Goal: Check status: Check status

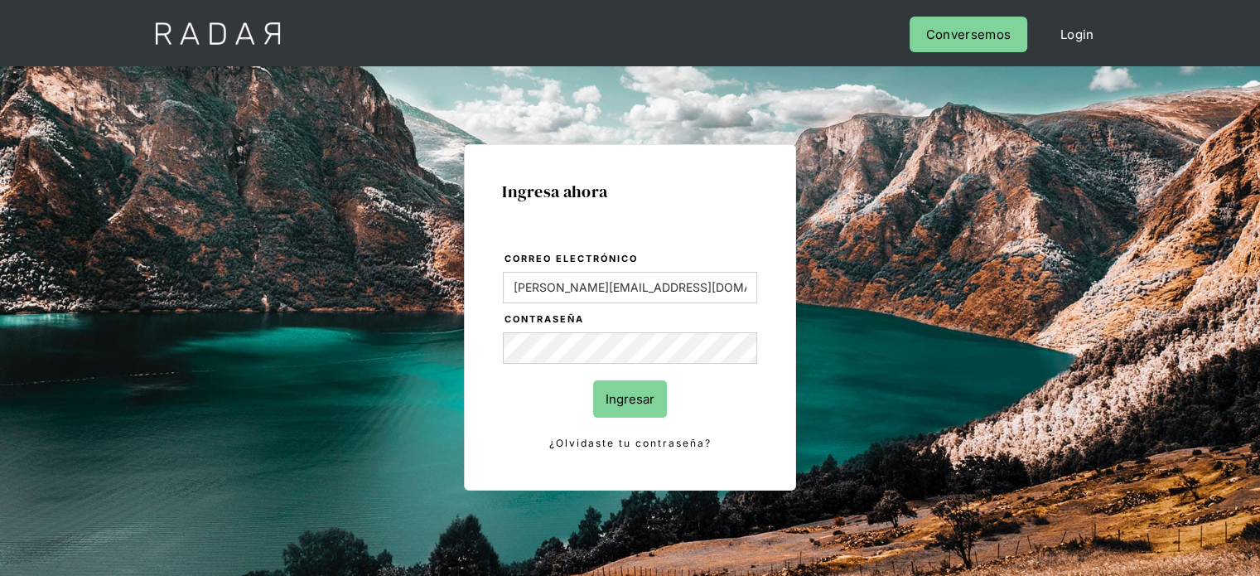
click at [640, 402] on input "Ingresar" at bounding box center [630, 398] width 74 height 37
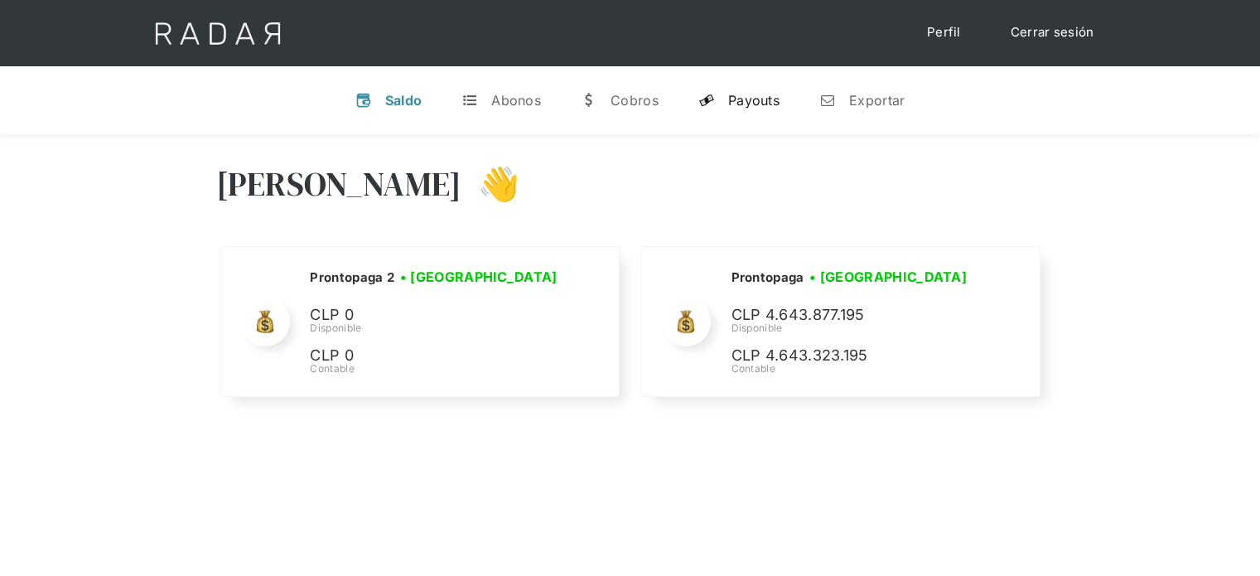
click at [749, 104] on div "Payouts" at bounding box center [753, 100] width 51 height 17
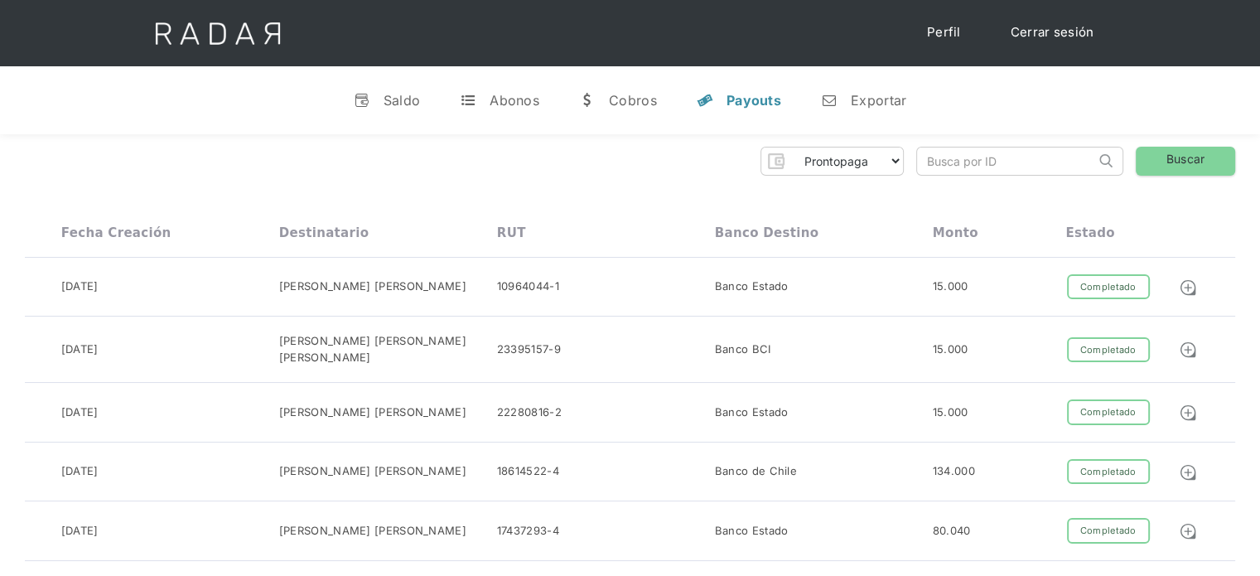
click at [943, 155] on input "search" at bounding box center [1006, 160] width 178 height 27
paste input "6a1ca84b-ba6c-4ad8-a9e3-47fc8ad0010a"
drag, startPoint x: 958, startPoint y: 158, endPoint x: 818, endPoint y: 190, distance: 142.7
click at [1143, 158] on link "Buscar" at bounding box center [1185, 161] width 99 height 29
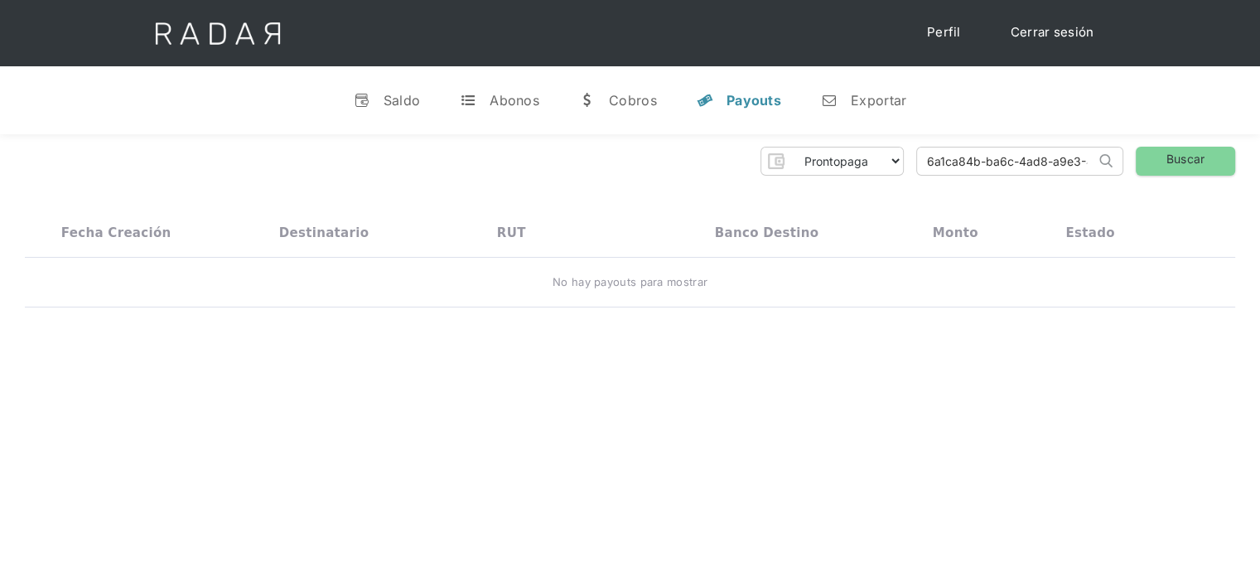
type input "d8-a9e3-47fc8ad0010a"
drag, startPoint x: 981, startPoint y: 181, endPoint x: 823, endPoint y: 231, distance: 165.1
click at [823, 231] on div "Prontopaga Prontopaga 2 Thank you! Your submission has been received! Oops! Som…" at bounding box center [630, 227] width 1260 height 186
paste input "fb5c40e6-042b-4213-9f12-de522b475feb"
drag, startPoint x: 981, startPoint y: 166, endPoint x: 911, endPoint y: 183, distance: 71.7
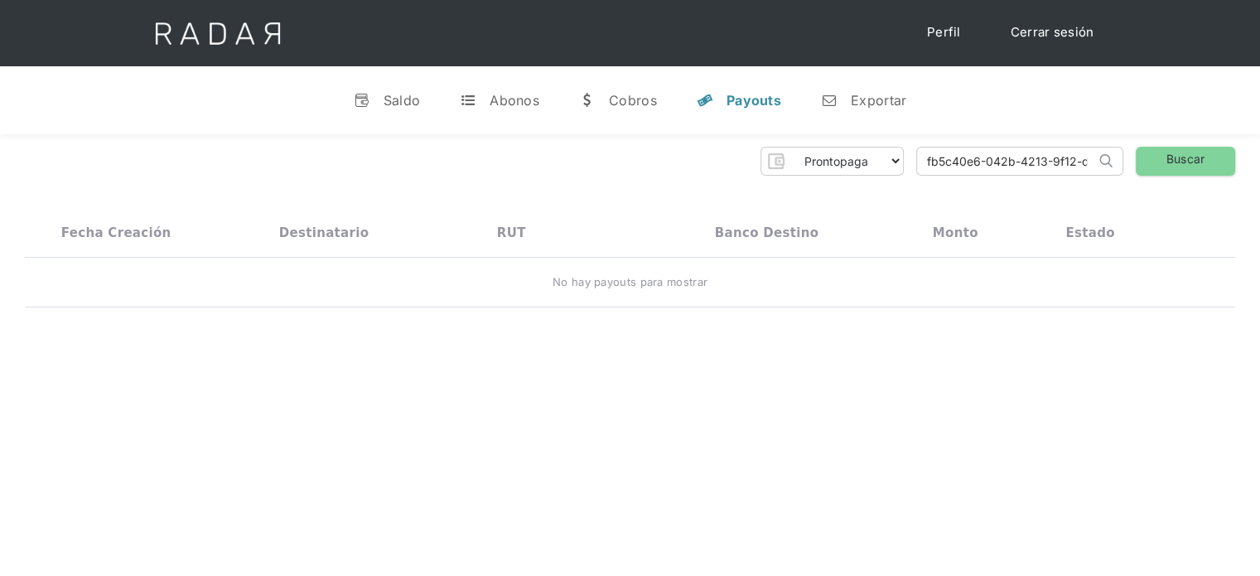
click at [911, 183] on div "Prontopaga Prontopaga 2 Thank you! Your submission has been received! Oops! Som…" at bounding box center [630, 227] width 1260 height 186
click at [933, 162] on input "fb5c40e6-042b-4213-9f12-de522b475feb" at bounding box center [1006, 160] width 178 height 27
click at [931, 163] on input "fb5c40e6-042b-4213-9f12-de522b475feb" at bounding box center [1006, 160] width 178 height 27
type input "fb5c40e6-042b-4213-9f12-de522b475feb"
click at [1183, 165] on link "Buscar" at bounding box center [1185, 161] width 99 height 29
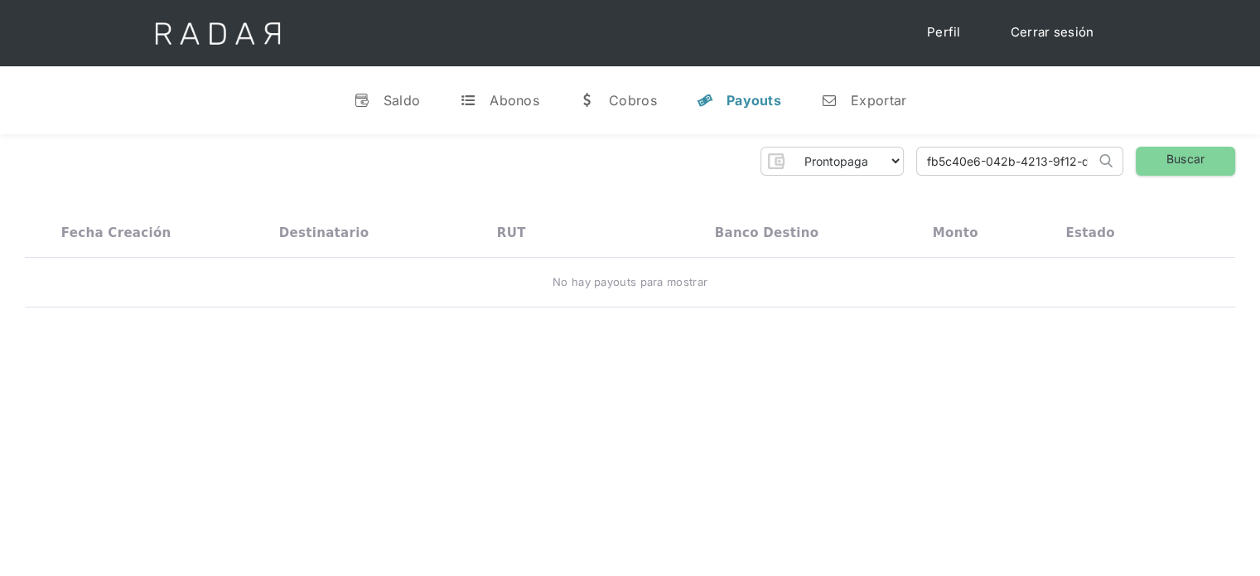
click at [1045, 27] on link "Cerrar sesión" at bounding box center [1052, 33] width 117 height 32
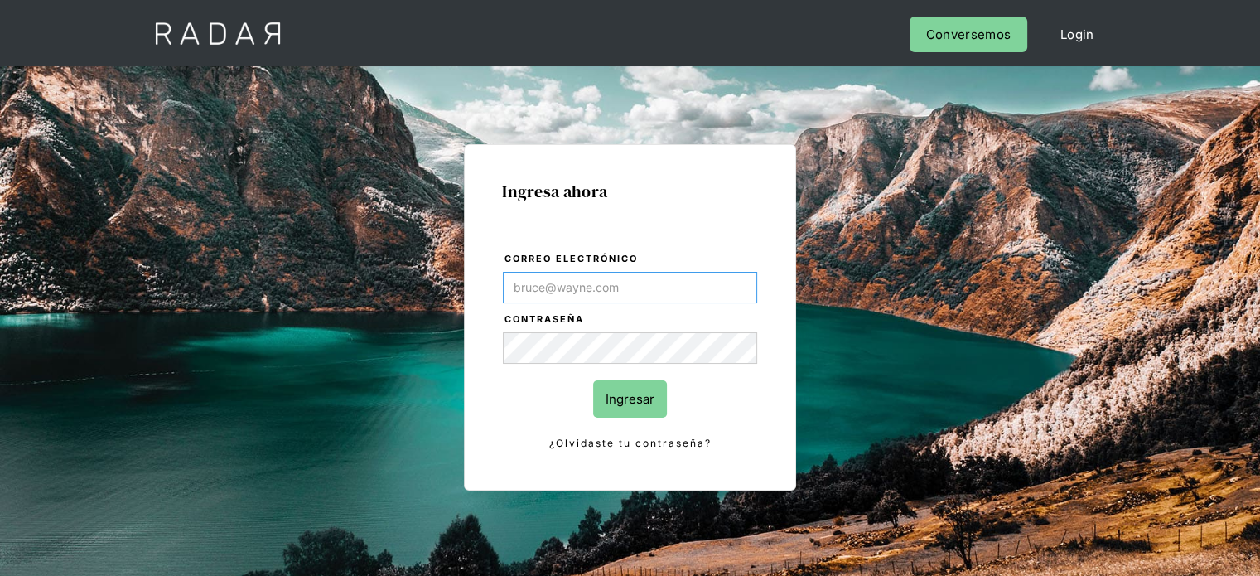
type input "Evans@prontopaga.com"
click at [694, 188] on h1 "Ingresa ahora" at bounding box center [630, 191] width 256 height 18
click at [640, 408] on input "Ingresar" at bounding box center [630, 398] width 74 height 37
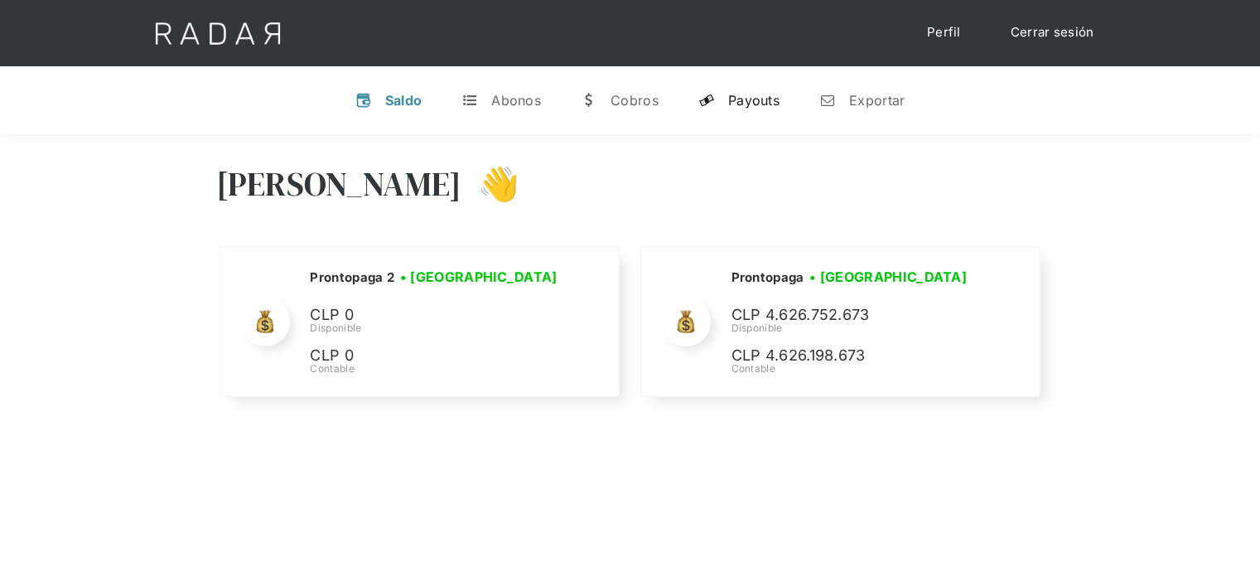
click at [746, 102] on div "Payouts" at bounding box center [753, 100] width 51 height 17
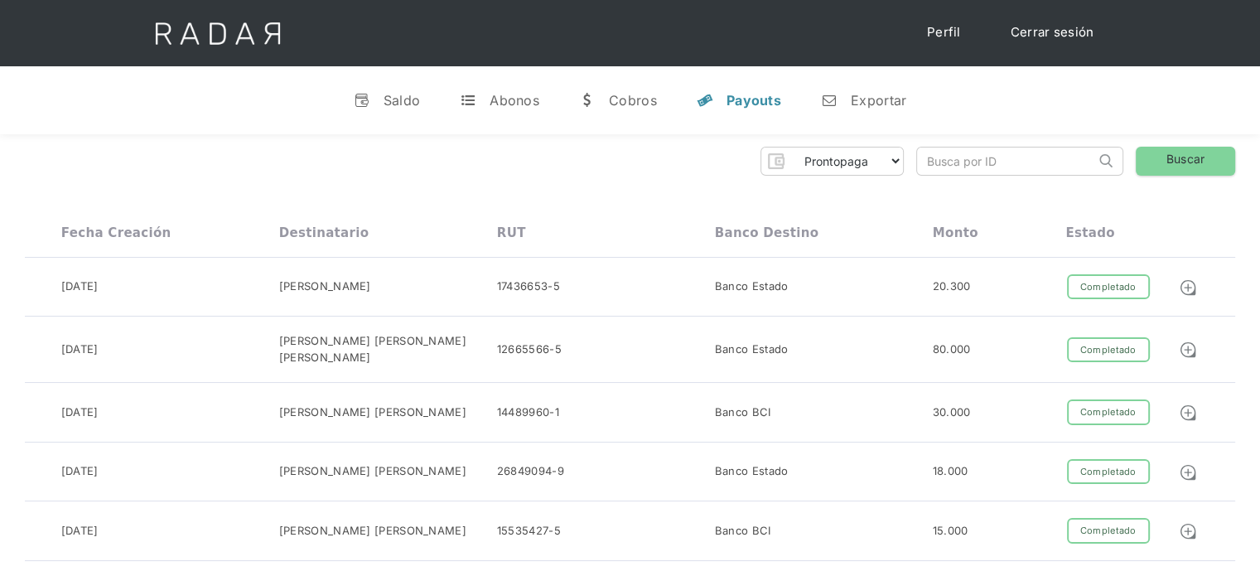
click at [954, 159] on input "search" at bounding box center [1006, 160] width 178 height 27
paste input "62477c77-ca62-4e28-931d-516365318058"
drag, startPoint x: 966, startPoint y: 164, endPoint x: 918, endPoint y: 165, distance: 48.1
click at [918, 165] on input "62477c77-ca62-4e28-931d-516365318058" at bounding box center [1006, 160] width 178 height 27
click at [925, 160] on input "62477c77-ca62-4e28-931d-516365318058" at bounding box center [1006, 160] width 178 height 27
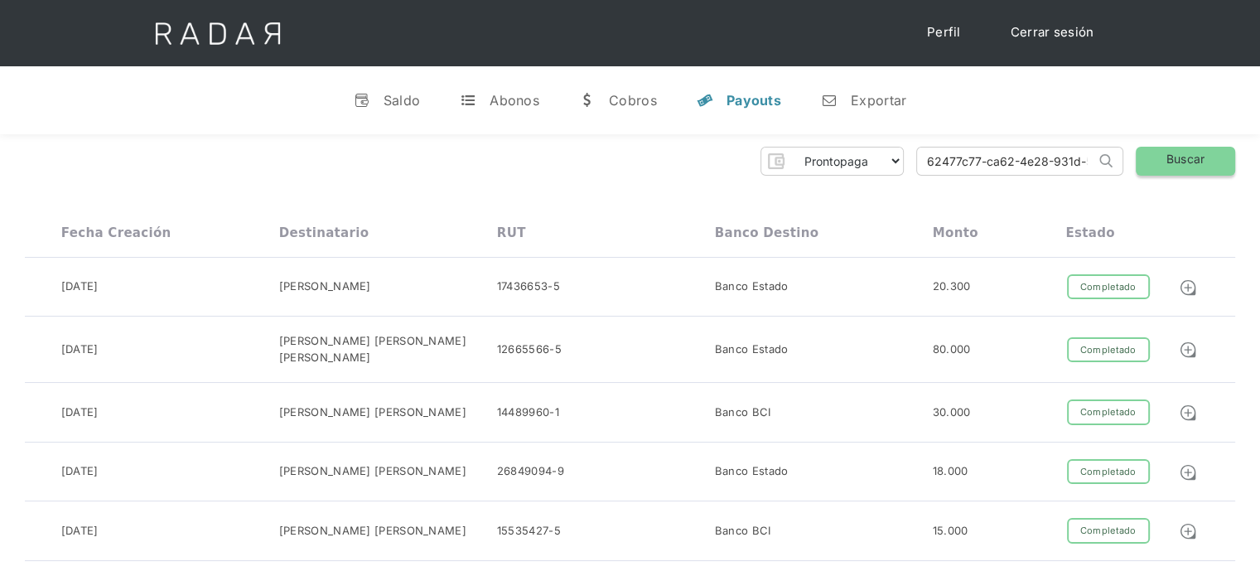
type input "62477c77-ca62-4e28-931d-516365318058"
drag, startPoint x: 1183, startPoint y: 159, endPoint x: 1091, endPoint y: 159, distance: 92.0
click at [1183, 159] on link "Buscar" at bounding box center [1185, 161] width 99 height 29
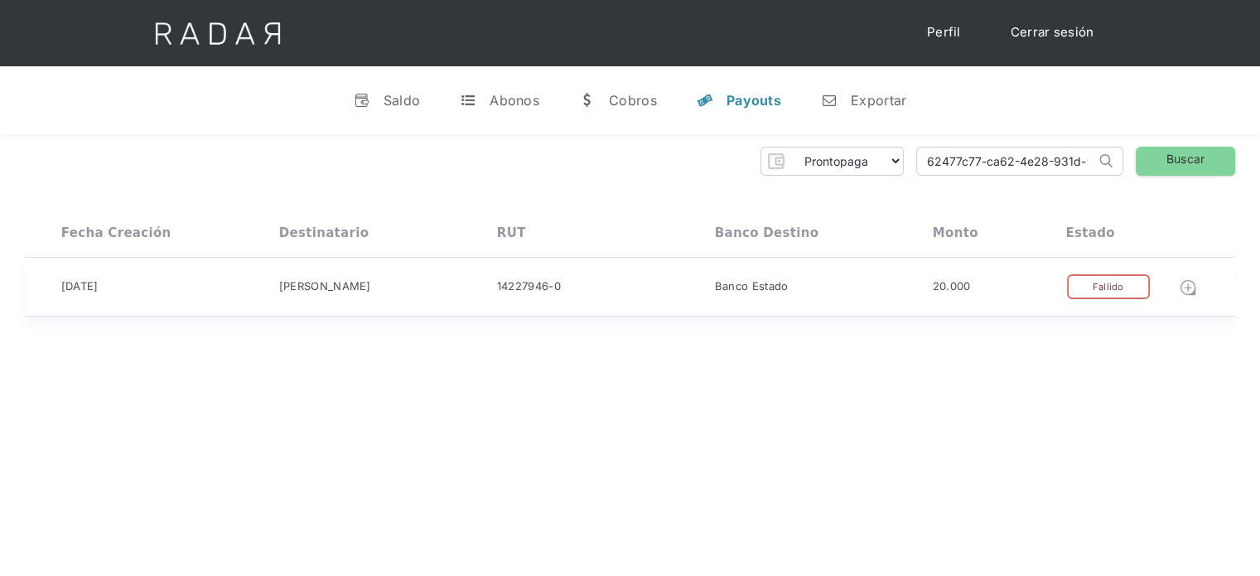
click at [1190, 285] on img at bounding box center [1188, 287] width 18 height 18
